Goal: Information Seeking & Learning: Learn about a topic

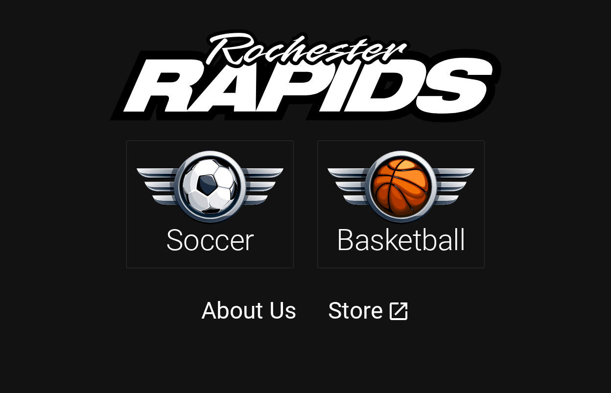
click at [208, 177] on img at bounding box center [209, 187] width 147 height 73
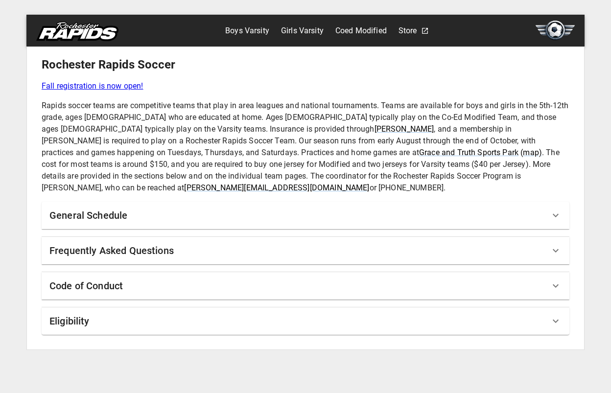
click at [156, 243] on h6 "Frequently Asked Questions" at bounding box center [111, 251] width 124 height 16
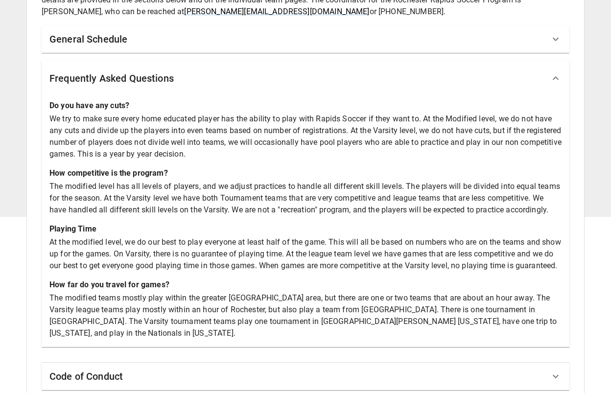
scroll to position [177, 0]
click at [148, 31] on div "General Schedule" at bounding box center [299, 39] width 500 height 16
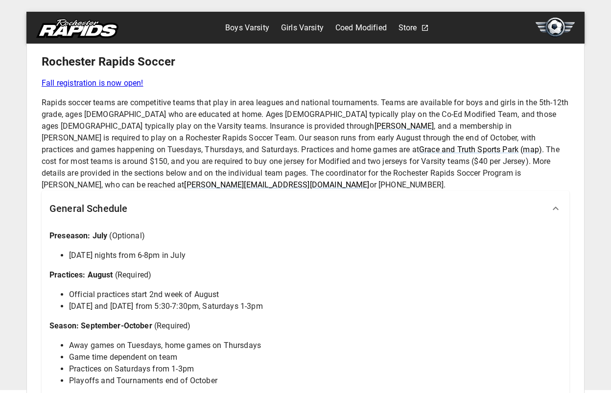
scroll to position [0, 0]
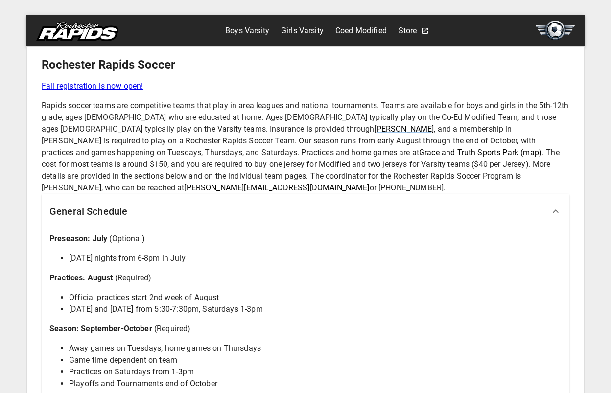
drag, startPoint x: 186, startPoint y: 175, endPoint x: 470, endPoint y: 180, distance: 283.3
click at [470, 180] on p "Rapids soccer teams are competitive teams that play in area leagues and nationa…" at bounding box center [305, 147] width 527 height 94
copy p "[PERSON_NAME], who can be reached at [PERSON_NAME][EMAIL_ADDRESS][DOMAIN_NAME] …"
click at [253, 31] on link "Boys Varsity" at bounding box center [247, 31] width 44 height 16
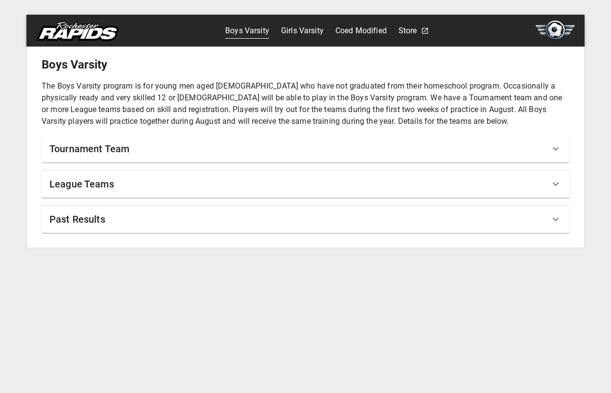
click at [305, 30] on link "Girls Varsity" at bounding box center [302, 31] width 43 height 16
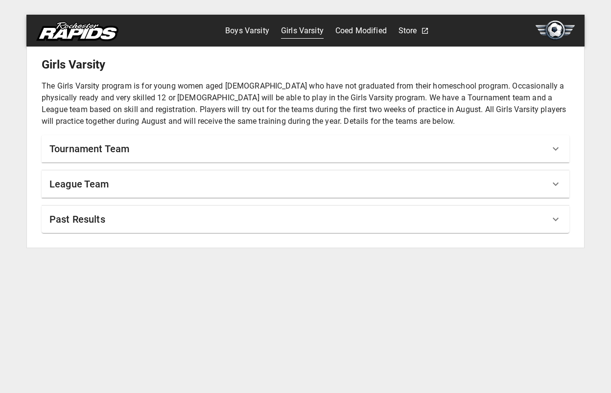
click at [226, 145] on div "Tournament Team" at bounding box center [299, 149] width 500 height 16
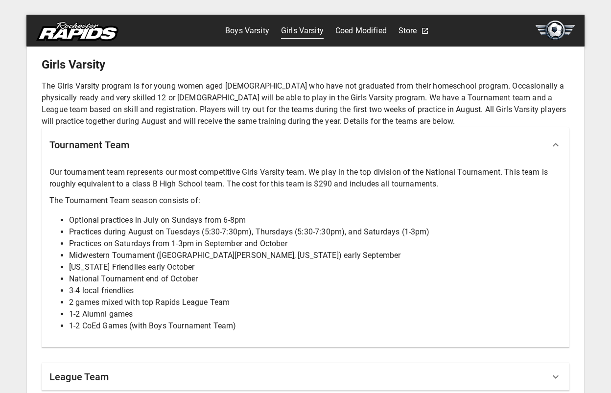
click at [226, 145] on div "Tournament Team" at bounding box center [299, 145] width 500 height 16
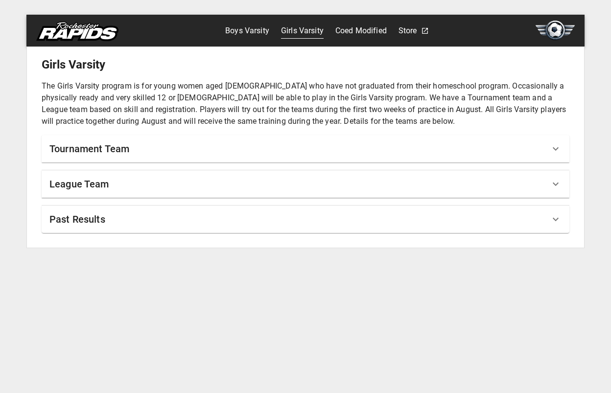
click at [365, 35] on link "Coed Modified" at bounding box center [360, 31] width 51 height 16
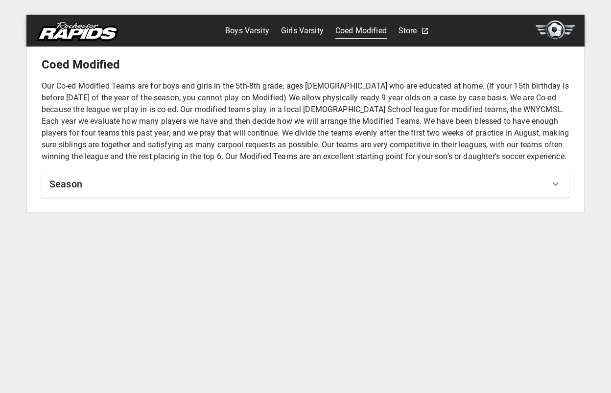
click at [414, 31] on link "Store" at bounding box center [407, 31] width 19 height 16
